Goal: Task Accomplishment & Management: Complete application form

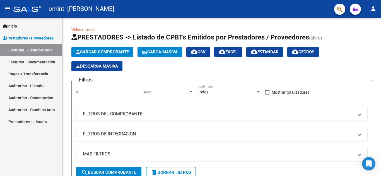
scroll to position [0, 37]
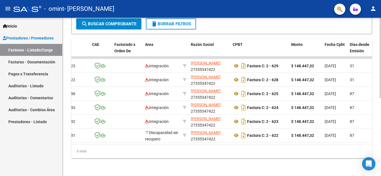
click at [376, 57] on div "Video tutorial PRESTADORES -> Listado de CPBTs Emitidos por Prestadores / Prove…" at bounding box center [221, 22] width 318 height 307
click at [380, 54] on div at bounding box center [379, 97] width 1 height 159
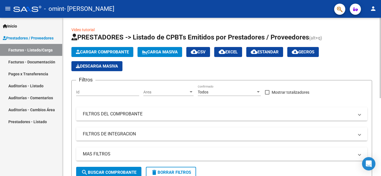
click at [380, 54] on div at bounding box center [379, 58] width 1 height 81
click at [105, 54] on span "Cargar Comprobante" at bounding box center [102, 52] width 53 height 5
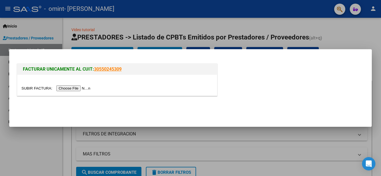
click at [84, 87] on input "file" at bounding box center [56, 89] width 71 height 6
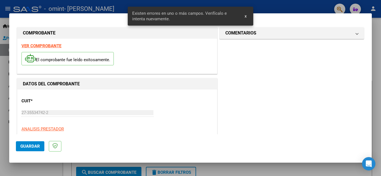
scroll to position [126, 0]
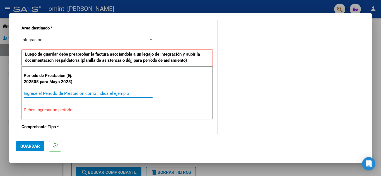
click at [47, 95] on input "Ingrese el Período de Prestación como indica el ejemplo" at bounding box center [88, 93] width 129 height 5
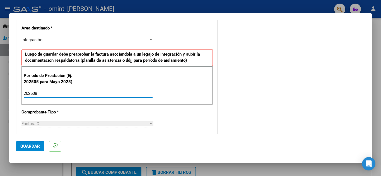
type input "202508"
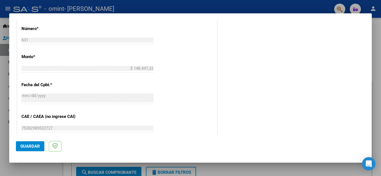
scroll to position [327, 0]
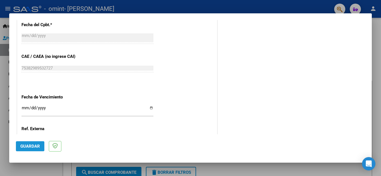
click at [25, 148] on span "Guardar" at bounding box center [30, 146] width 20 height 5
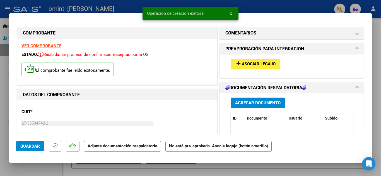
click at [244, 62] on span "Asociar Legajo" at bounding box center [259, 64] width 34 height 5
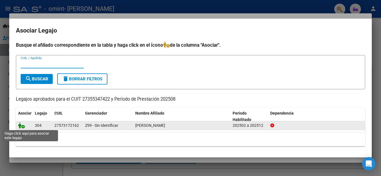
click at [20, 127] on icon at bounding box center [21, 126] width 7 height 6
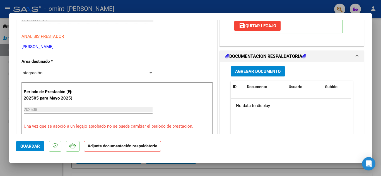
scroll to position [109, 0]
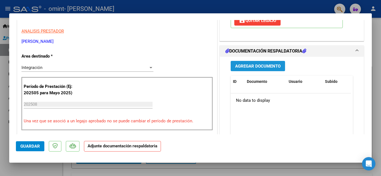
click at [266, 64] on span "Agregar Documento" at bounding box center [257, 66] width 45 height 5
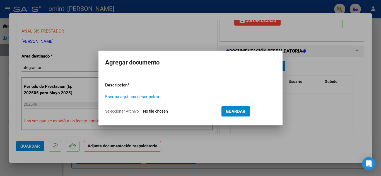
click at [157, 98] on input "Escriba aquí una descripcion" at bounding box center [164, 96] width 118 height 5
type input "planilla asistencia"
click at [159, 112] on input "Seleccionar Archivo" at bounding box center [180, 111] width 74 height 5
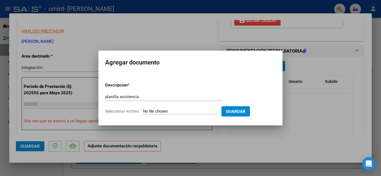
type input "C:\fakepath\Planilla Agosto (2).pdf"
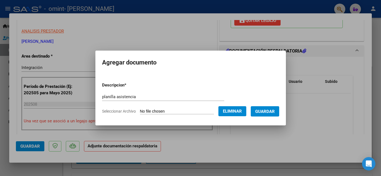
click at [268, 111] on span "Guardar" at bounding box center [265, 111] width 20 height 5
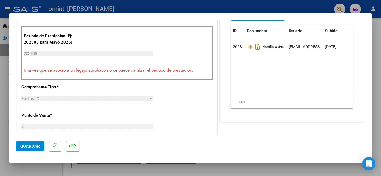
scroll to position [158, 0]
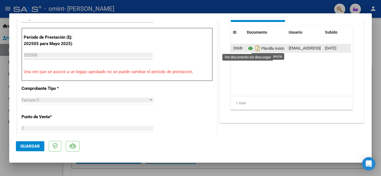
click at [247, 49] on icon at bounding box center [250, 48] width 7 height 7
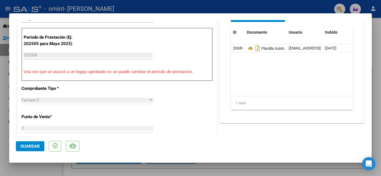
click at [36, 147] on span "Guardar" at bounding box center [30, 146] width 20 height 5
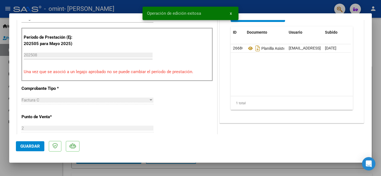
click at [380, 46] on div at bounding box center [190, 88] width 381 height 176
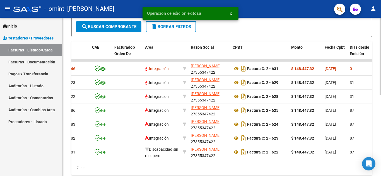
scroll to position [147, 0]
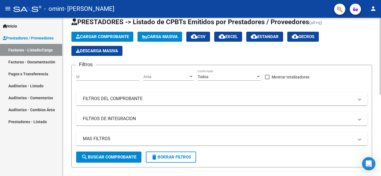
click at [380, 53] on div at bounding box center [379, 64] width 1 height 77
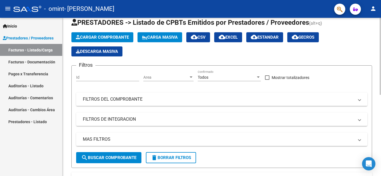
scroll to position [167, 0]
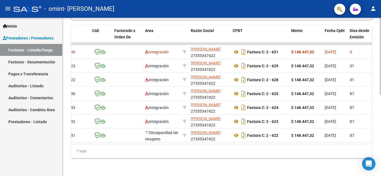
click at [380, 113] on div at bounding box center [379, 137] width 1 height 77
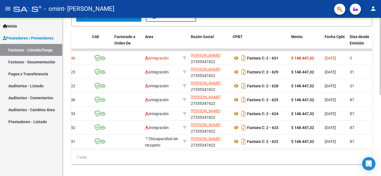
scroll to position [139, 0]
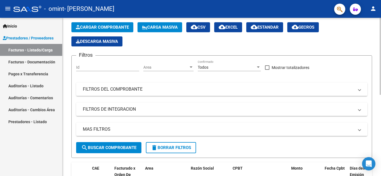
click at [380, 57] on div at bounding box center [379, 68] width 1 height 77
